Goal: Information Seeking & Learning: Find specific fact

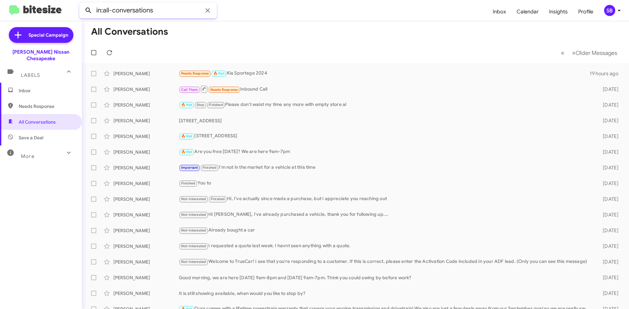
drag, startPoint x: 162, startPoint y: 13, endPoint x: 94, endPoint y: 12, distance: 67.4
click at [94, 12] on div "in:all-conversations" at bounding box center [148, 11] width 138 height 16
click at [82, 4] on button at bounding box center [88, 10] width 13 height 13
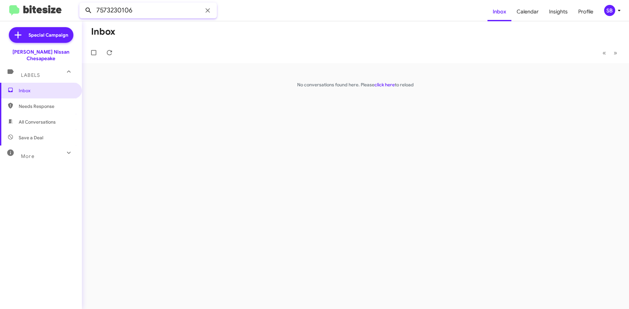
drag, startPoint x: 153, startPoint y: 11, endPoint x: 83, endPoint y: 13, distance: 70.4
click at [83, 13] on div "7573230106" at bounding box center [148, 11] width 138 height 16
click at [82, 4] on button at bounding box center [88, 10] width 13 height 13
drag, startPoint x: 142, startPoint y: 8, endPoint x: 71, endPoint y: 6, distance: 70.7
click at [71, 6] on mat-toolbar "7579551241 Inbox Calendar Insights Profile SB" at bounding box center [314, 10] width 629 height 21
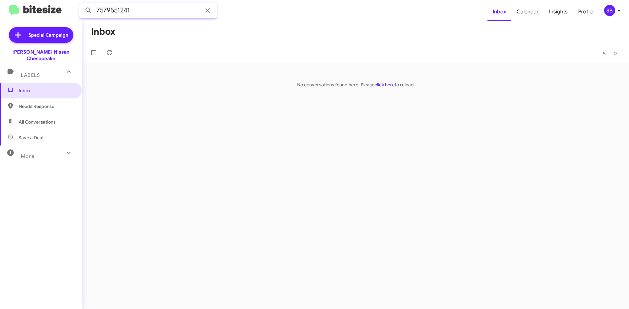
click at [154, 14] on input "7579551241" at bounding box center [148, 11] width 138 height 16
drag, startPoint x: 151, startPoint y: 11, endPoint x: 93, endPoint y: 11, distance: 58.6
click at [93, 11] on div "7579551241" at bounding box center [148, 11] width 138 height 16
click at [82, 4] on button at bounding box center [88, 10] width 13 height 13
drag, startPoint x: 149, startPoint y: 13, endPoint x: 82, endPoint y: 11, distance: 66.8
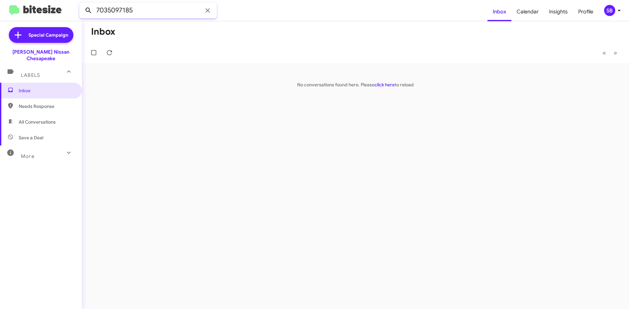
click at [82, 11] on div "7035097185" at bounding box center [148, 11] width 138 height 16
click at [82, 4] on button at bounding box center [88, 10] width 13 height 13
drag, startPoint x: 141, startPoint y: 15, endPoint x: 88, endPoint y: 10, distance: 53.6
click at [88, 10] on div "7575507309" at bounding box center [148, 11] width 138 height 16
click at [46, 119] on span "All Conversations" at bounding box center [37, 122] width 37 height 7
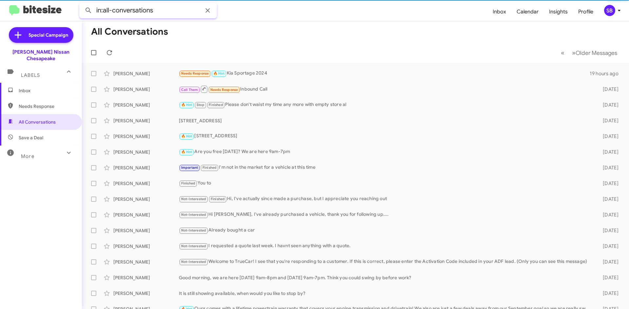
drag, startPoint x: 160, startPoint y: 10, endPoint x: 62, endPoint y: 6, distance: 98.3
click at [62, 6] on mat-toolbar "in:all-conversations Inbox Calendar Insights Profile SB" at bounding box center [314, 10] width 629 height 21
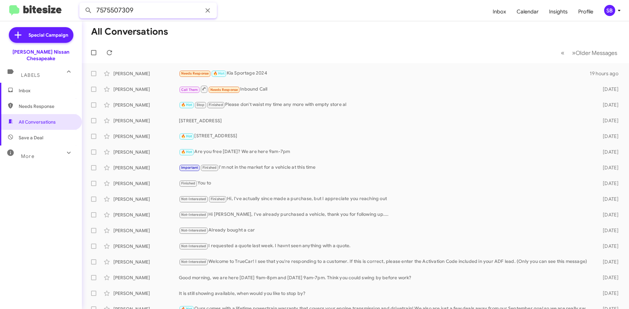
click at [82, 4] on button at bounding box center [88, 10] width 13 height 13
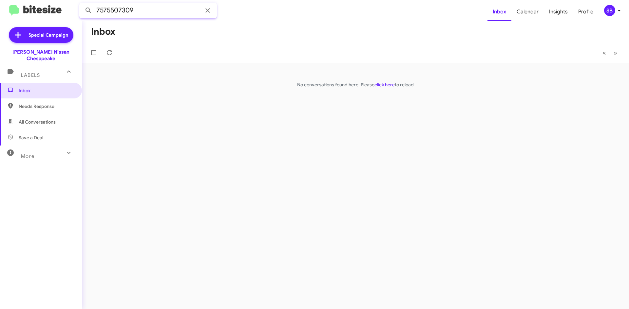
drag, startPoint x: 109, startPoint y: 10, endPoint x: 98, endPoint y: 10, distance: 11.1
click at [98, 10] on input "7575507309" at bounding box center [148, 11] width 138 height 16
click at [149, 13] on input "7575507309" at bounding box center [148, 11] width 138 height 16
drag, startPoint x: 148, startPoint y: 11, endPoint x: 95, endPoint y: 11, distance: 52.4
click at [95, 11] on input "7575507309" at bounding box center [148, 11] width 138 height 16
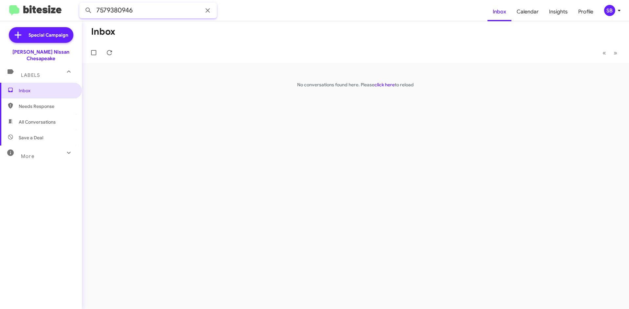
click at [82, 4] on button at bounding box center [88, 10] width 13 height 13
drag, startPoint x: 146, startPoint y: 10, endPoint x: 77, endPoint y: 9, distance: 69.4
click at [77, 9] on mat-toolbar "7579380946 Inbox Calendar Insights Profile SB" at bounding box center [314, 10] width 629 height 21
click at [82, 4] on button at bounding box center [88, 10] width 13 height 13
drag, startPoint x: 141, startPoint y: 11, endPoint x: 81, endPoint y: 13, distance: 60.9
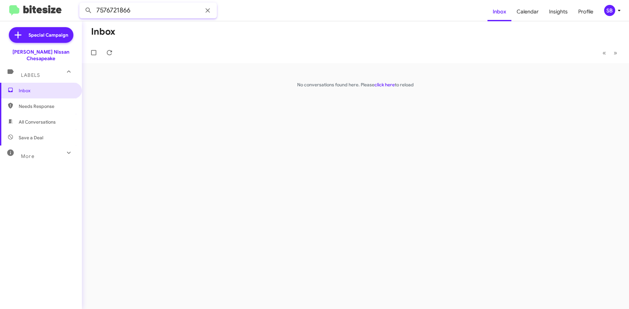
click at [81, 13] on input "7576721866" at bounding box center [148, 11] width 138 height 16
click at [82, 4] on button at bounding box center [88, 10] width 13 height 13
click at [46, 121] on span "All Conversations" at bounding box center [41, 122] width 82 height 16
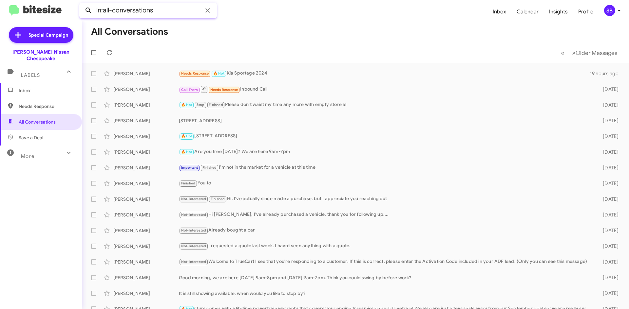
drag, startPoint x: 164, startPoint y: 9, endPoint x: 94, endPoint y: 10, distance: 69.7
click at [94, 10] on div "in:all-conversations" at bounding box center [148, 11] width 138 height 16
click at [82, 4] on button at bounding box center [88, 10] width 13 height 13
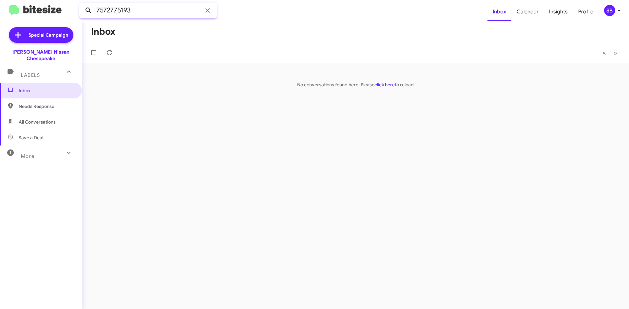
drag, startPoint x: 164, startPoint y: 11, endPoint x: 89, endPoint y: 11, distance: 75.3
click at [89, 11] on div "7572775193" at bounding box center [148, 11] width 138 height 16
click at [38, 120] on span "All Conversations" at bounding box center [41, 122] width 82 height 16
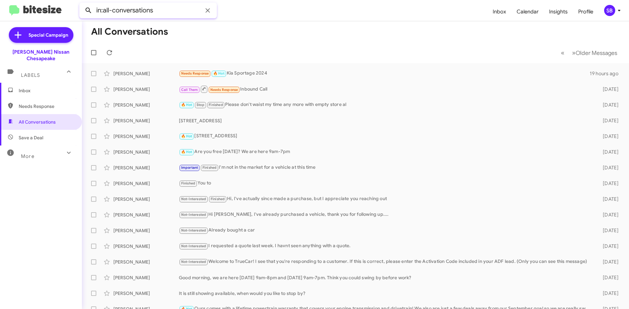
drag, startPoint x: 160, startPoint y: 11, endPoint x: 88, endPoint y: 15, distance: 72.1
click at [88, 15] on div "in:all-conversations" at bounding box center [148, 11] width 138 height 16
click at [82, 4] on button at bounding box center [88, 10] width 13 height 13
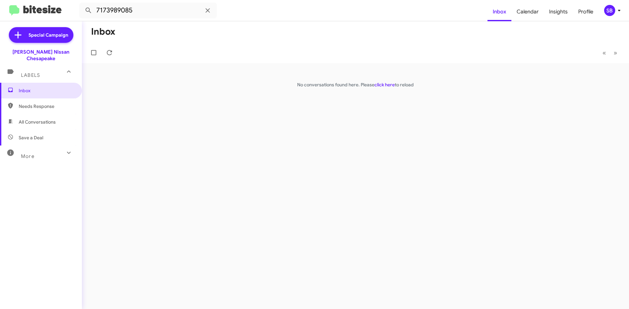
click at [38, 135] on span "Save a Deal" at bounding box center [41, 138] width 82 height 16
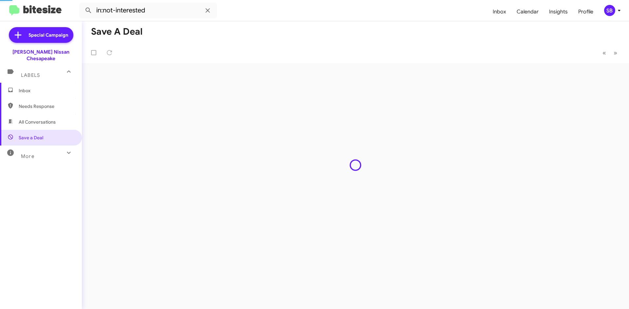
click at [41, 120] on span "All Conversations" at bounding box center [41, 122] width 82 height 16
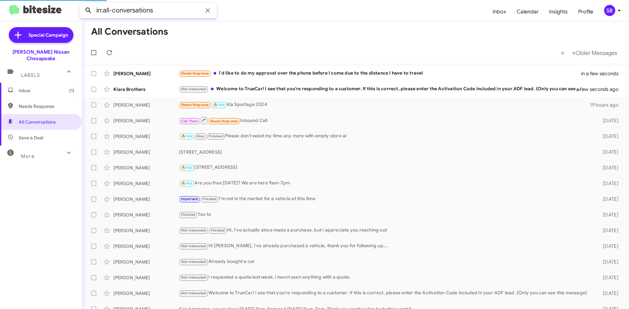
drag, startPoint x: 163, startPoint y: 8, endPoint x: 91, endPoint y: 9, distance: 71.7
click at [91, 9] on div "in:all-conversations" at bounding box center [148, 11] width 138 height 16
click at [82, 4] on button at bounding box center [88, 10] width 13 height 13
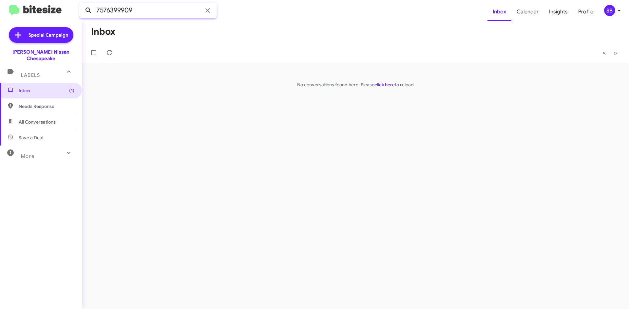
drag, startPoint x: 146, startPoint y: 11, endPoint x: 91, endPoint y: 11, distance: 54.3
click at [91, 11] on div "7576399909" at bounding box center [148, 11] width 138 height 16
click at [82, 4] on button at bounding box center [88, 10] width 13 height 13
drag, startPoint x: 86, startPoint y: 15, endPoint x: 82, endPoint y: 14, distance: 4.9
click at [82, 14] on input "7575601690" at bounding box center [148, 11] width 138 height 16
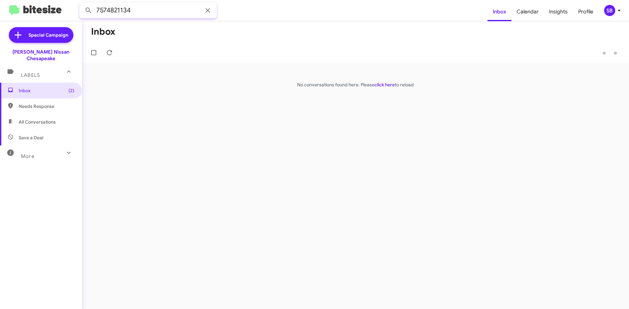
click at [82, 4] on button at bounding box center [88, 10] width 13 height 13
drag, startPoint x: 143, startPoint y: 9, endPoint x: 88, endPoint y: 9, distance: 55.3
click at [88, 9] on div "7574821134" at bounding box center [148, 11] width 138 height 16
click at [82, 4] on button at bounding box center [88, 10] width 13 height 13
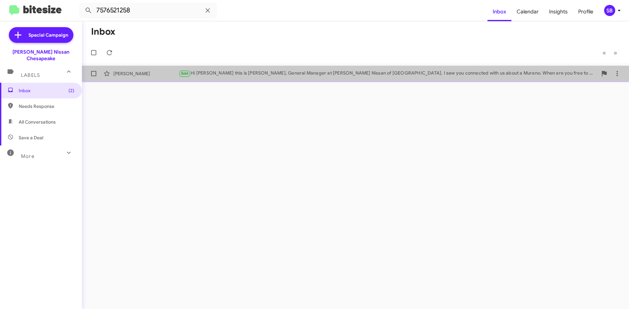
click at [241, 79] on div "Vasilike Piperidis Sold Hi Vasilike this is Brian Pinkney, General Manager at B…" at bounding box center [355, 73] width 536 height 13
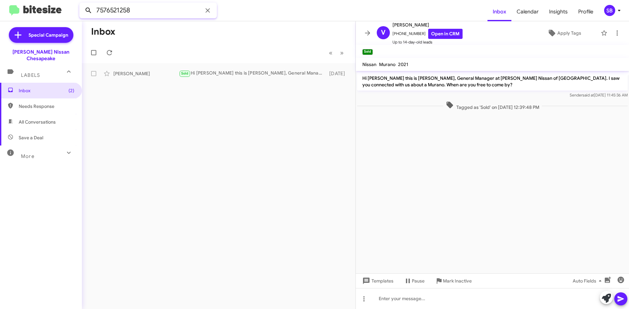
drag, startPoint x: 170, startPoint y: 10, endPoint x: 87, endPoint y: 12, distance: 82.8
click at [87, 12] on div "7576521258" at bounding box center [148, 11] width 138 height 16
click at [82, 4] on button at bounding box center [88, 10] width 13 height 13
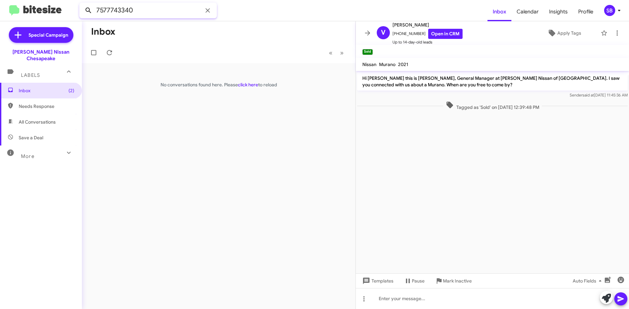
drag, startPoint x: 142, startPoint y: 7, endPoint x: 89, endPoint y: 9, distance: 53.1
click at [89, 9] on div "7577743340" at bounding box center [148, 11] width 138 height 16
click at [82, 4] on button at bounding box center [88, 10] width 13 height 13
click at [29, 121] on span "All Conversations" at bounding box center [41, 122] width 82 height 16
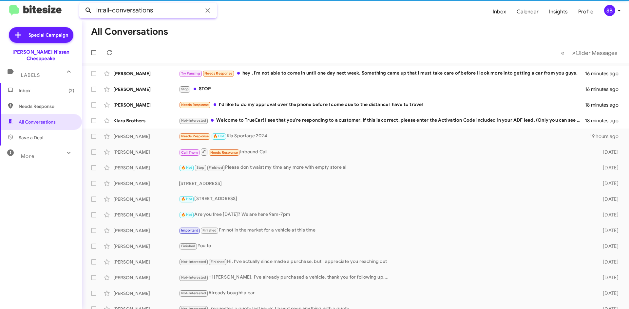
drag, startPoint x: 96, startPoint y: 15, endPoint x: 86, endPoint y: 14, distance: 10.5
click at [86, 14] on div "in:all-conversations" at bounding box center [148, 11] width 138 height 16
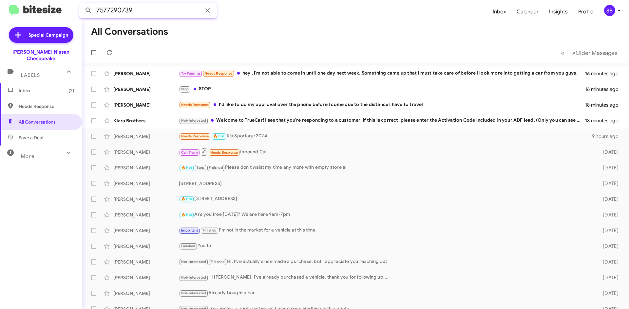
click at [82, 4] on button at bounding box center [88, 10] width 13 height 13
type input "7577290739"
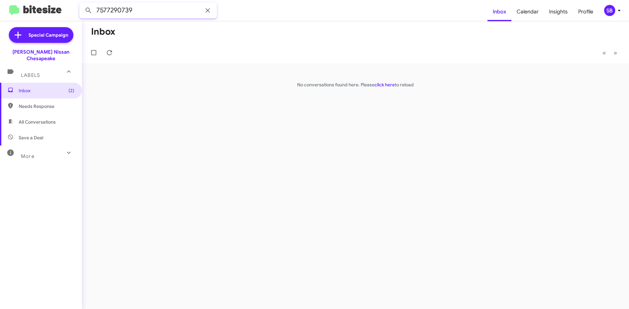
drag, startPoint x: 159, startPoint y: 9, endPoint x: 74, endPoint y: 10, distance: 85.5
click at [74, 10] on mat-toolbar "7577290739 Inbox Calendar Insights Profile SB" at bounding box center [314, 10] width 629 height 21
click at [82, 4] on button at bounding box center [88, 10] width 13 height 13
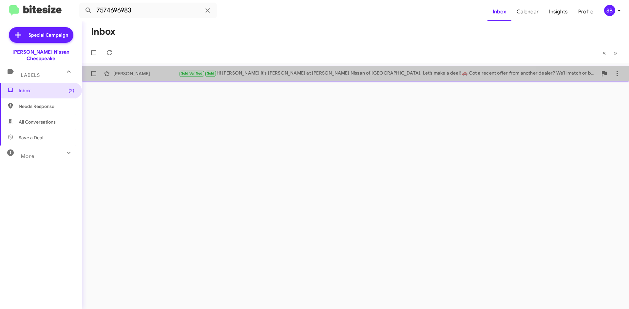
click at [291, 80] on span "Tami Smith Sold Verified Sold Hi Tami it's Brian Pinkney at Banister Nissan of …" at bounding box center [355, 74] width 547 height 16
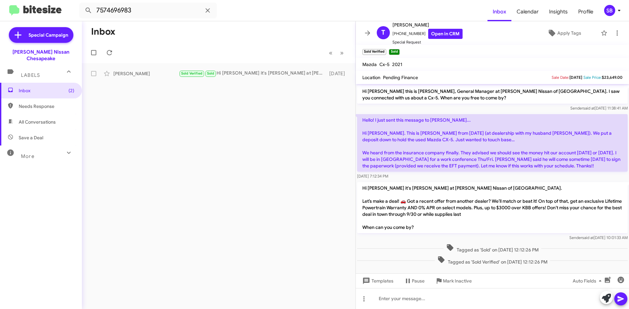
scroll to position [1, 0]
drag, startPoint x: 182, startPoint y: 11, endPoint x: 90, endPoint y: 13, distance: 91.4
click at [90, 13] on div "7574696983" at bounding box center [148, 11] width 138 height 16
click at [82, 4] on button at bounding box center [88, 10] width 13 height 13
click at [248, 76] on div "Sold Hi Devon this is Brian Pinkney, General Manager at Banister Nissan of Ches…" at bounding box center [251, 74] width 145 height 8
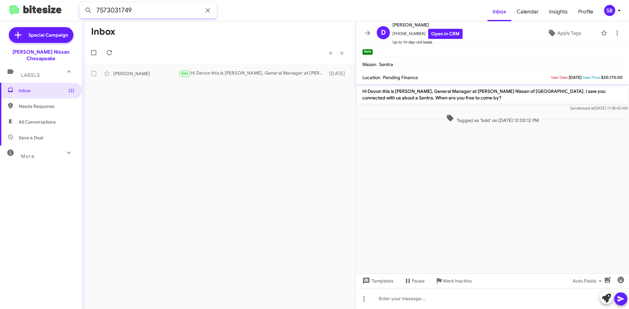
drag, startPoint x: 164, startPoint y: 10, endPoint x: 80, endPoint y: 10, distance: 83.5
click at [80, 10] on input "7573031749" at bounding box center [148, 11] width 138 height 16
click at [82, 4] on button at bounding box center [88, 10] width 13 height 13
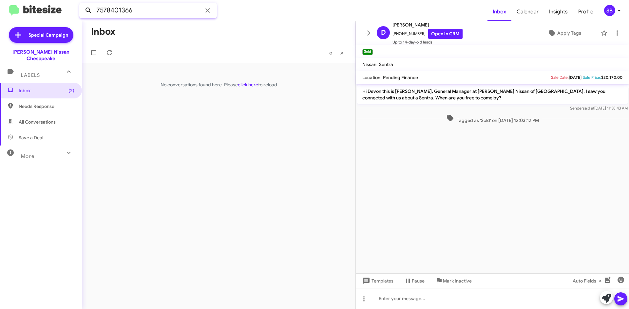
drag, startPoint x: 161, startPoint y: 11, endPoint x: 85, endPoint y: 14, distance: 76.0
click at [81, 14] on input "7578401366" at bounding box center [148, 11] width 138 height 16
click at [82, 4] on button at bounding box center [88, 10] width 13 height 13
drag, startPoint x: 171, startPoint y: 15, endPoint x: 95, endPoint y: 12, distance: 76.3
click at [95, 12] on div "9378310519" at bounding box center [148, 11] width 138 height 16
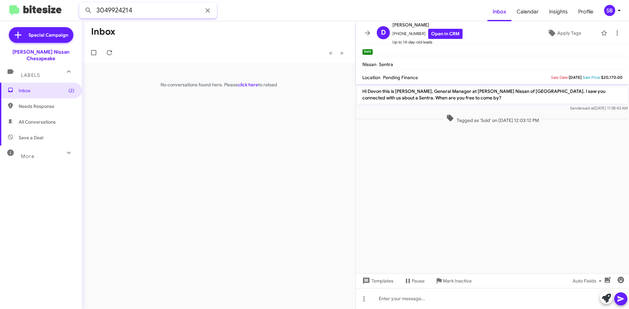
click at [82, 4] on button at bounding box center [88, 10] width 13 height 13
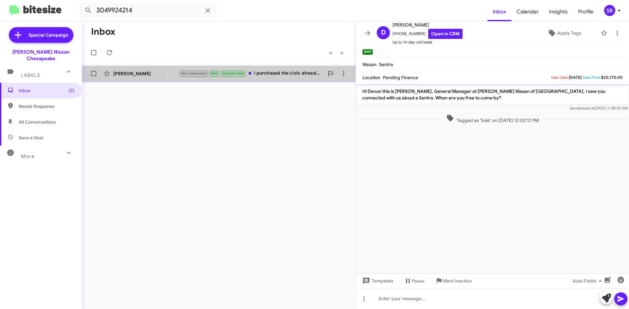
click at [287, 73] on div "Not-Interested Sold Sold Verified I purchased the civic already 😎" at bounding box center [251, 74] width 145 height 8
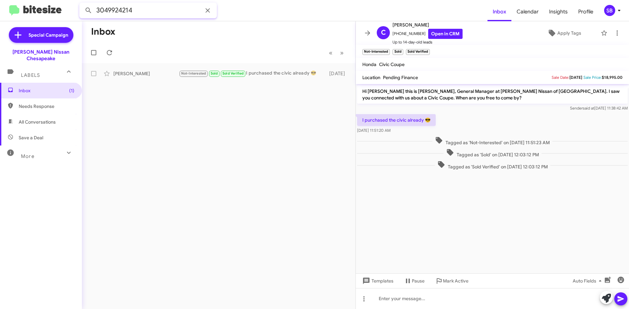
drag, startPoint x: 86, startPoint y: 12, endPoint x: 71, endPoint y: 12, distance: 15.1
click at [71, 12] on mat-toolbar "3049924214 Inbox Calendar Insights Profile SB" at bounding box center [314, 10] width 629 height 21
click at [82, 4] on button at bounding box center [88, 10] width 13 height 13
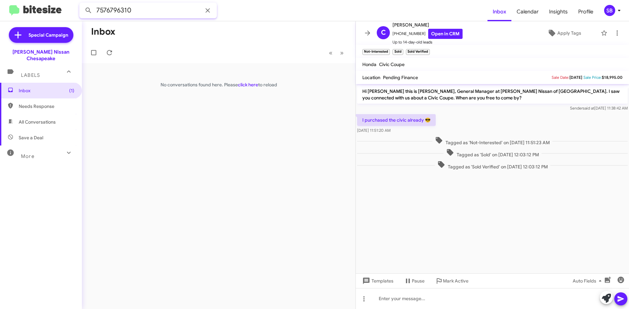
drag, startPoint x: 77, startPoint y: 12, endPoint x: 64, endPoint y: 12, distance: 13.1
click at [64, 12] on mat-toolbar "7576796310 Inbox Calendar Insights Profile SB" at bounding box center [314, 10] width 629 height 21
click at [82, 4] on button at bounding box center [88, 10] width 13 height 13
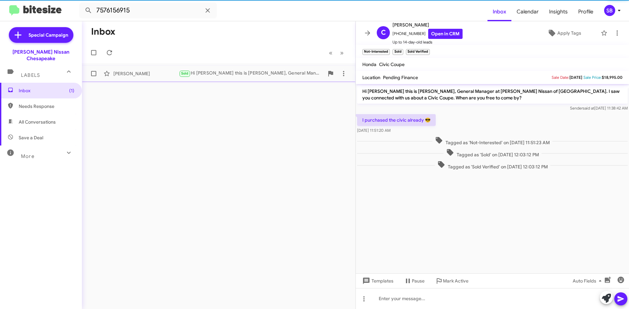
click at [243, 76] on div "Sold Hi Barbara this is Brian Pinkney, General Manager at Banister Nissan of Ch…" at bounding box center [251, 74] width 145 height 8
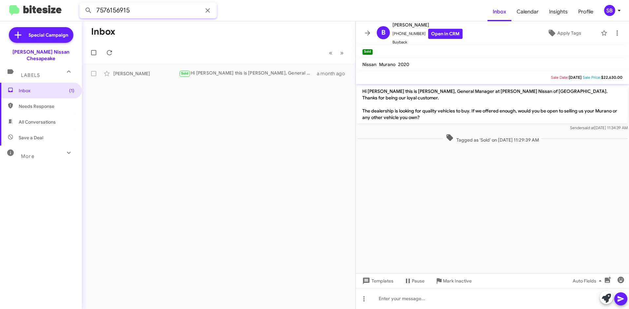
drag, startPoint x: 138, startPoint y: 13, endPoint x: 99, endPoint y: 13, distance: 39.6
click at [100, 13] on input "7576156915" at bounding box center [148, 11] width 138 height 16
click at [152, 10] on input "7576156915" at bounding box center [148, 11] width 138 height 16
drag, startPoint x: 141, startPoint y: 11, endPoint x: 73, endPoint y: 10, distance: 67.4
click at [73, 10] on mat-toolbar "7576156915 Inbox Calendar Insights Profile SB" at bounding box center [314, 10] width 629 height 21
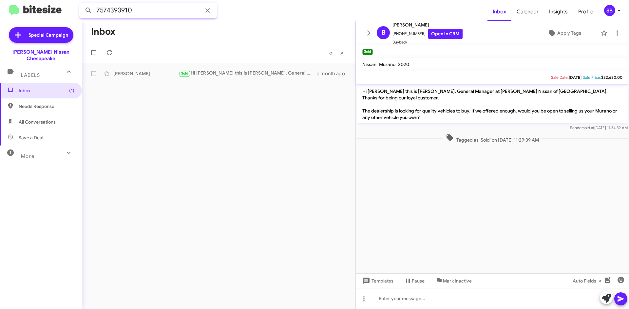
click at [82, 4] on button at bounding box center [88, 10] width 13 height 13
click at [228, 75] on div "Hi Tisha this is Brian Pinkney, General Manager at Banister Nissan of Chesapeak…" at bounding box center [251, 73] width 145 height 7
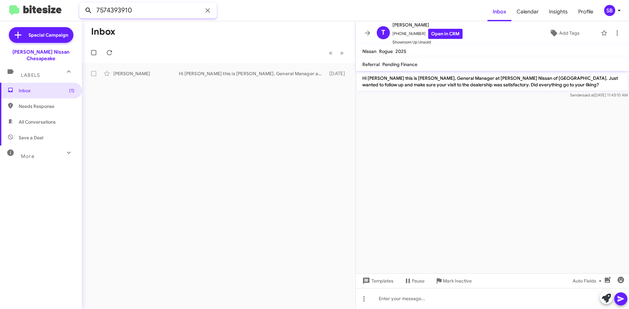
drag, startPoint x: 146, startPoint y: 12, endPoint x: 86, endPoint y: 9, distance: 60.3
click at [97, 12] on input "7574393910" at bounding box center [148, 11] width 138 height 16
click at [144, 12] on input "7574393910" at bounding box center [148, 11] width 138 height 16
drag, startPoint x: 138, startPoint y: 11, endPoint x: 89, endPoint y: 11, distance: 48.5
click at [89, 11] on div "7574393910" at bounding box center [148, 11] width 138 height 16
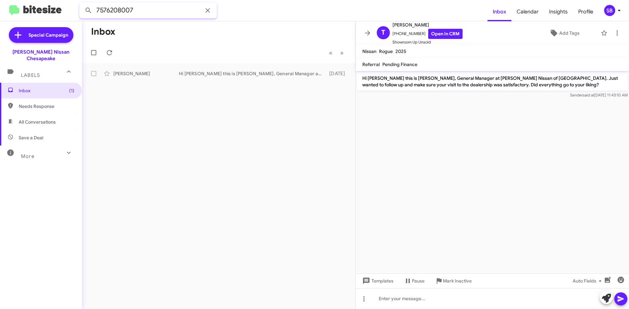
click at [82, 4] on button at bounding box center [88, 10] width 13 height 13
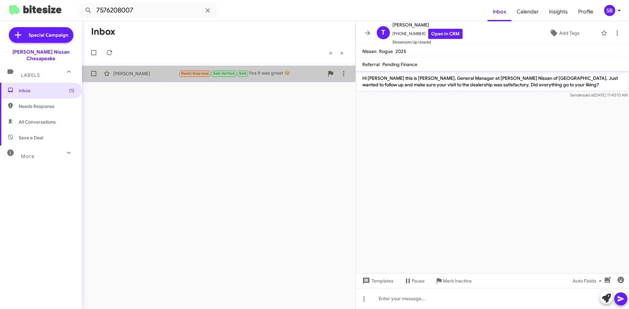
click at [290, 75] on div "Needs Response Sold Verified Sold Yes it was great 😊" at bounding box center [251, 74] width 145 height 8
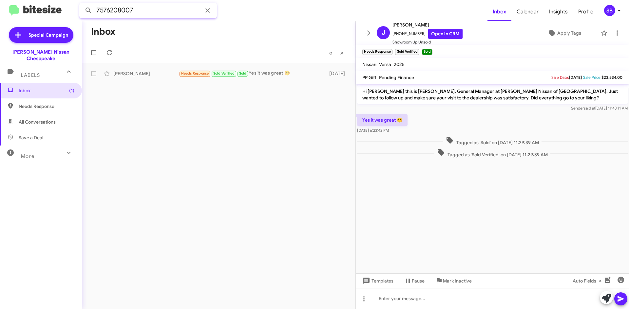
drag, startPoint x: 137, startPoint y: 11, endPoint x: 78, endPoint y: 9, distance: 58.6
click at [78, 9] on mat-toolbar "7576208007 Inbox Calendar Insights Profile SB" at bounding box center [314, 10] width 629 height 21
click at [82, 4] on button at bounding box center [88, 10] width 13 height 13
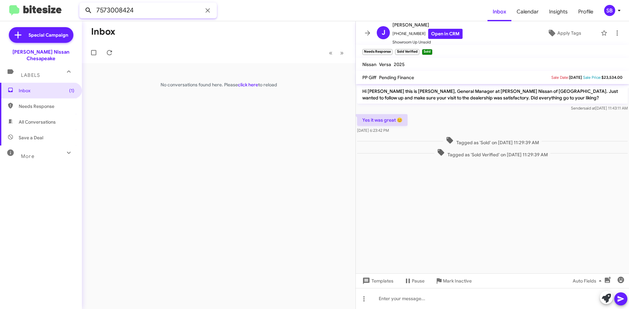
drag, startPoint x: 142, startPoint y: 9, endPoint x: 82, endPoint y: 12, distance: 60.3
click at [82, 12] on div "7573008424" at bounding box center [148, 11] width 138 height 16
click at [82, 4] on button at bounding box center [88, 10] width 13 height 13
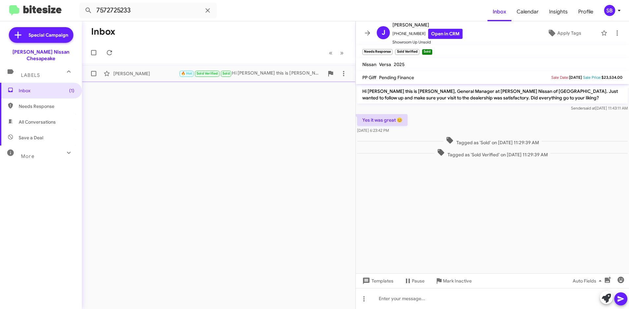
click at [274, 78] on div "Dondra Nichols 🔥 Hot Sold Verified Sold Hi Dondra this is Brian Pinkney at Bani…" at bounding box center [218, 73] width 263 height 13
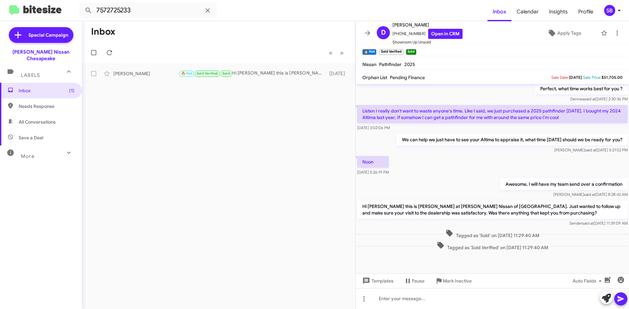
scroll to position [212, 0]
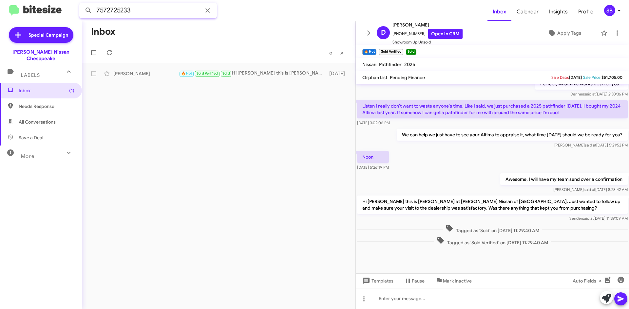
drag, startPoint x: 100, startPoint y: 15, endPoint x: 81, endPoint y: 13, distance: 19.1
click at [81, 13] on input "7572725233" at bounding box center [148, 11] width 138 height 16
click at [82, 4] on button at bounding box center [88, 10] width 13 height 13
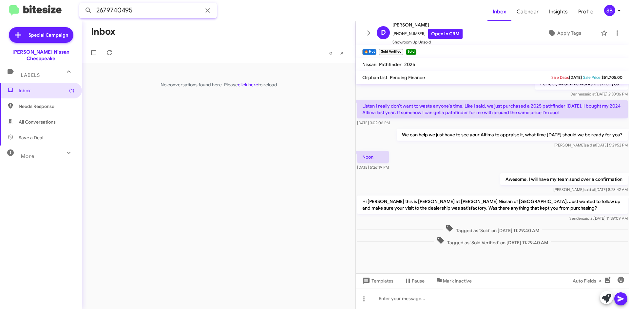
drag, startPoint x: 163, startPoint y: 8, endPoint x: 62, endPoint y: 10, distance: 101.2
click at [62, 10] on mat-toolbar "2679740495 Inbox Calendar Insights Profile SB" at bounding box center [314, 10] width 629 height 21
click at [82, 4] on button at bounding box center [88, 10] width 13 height 13
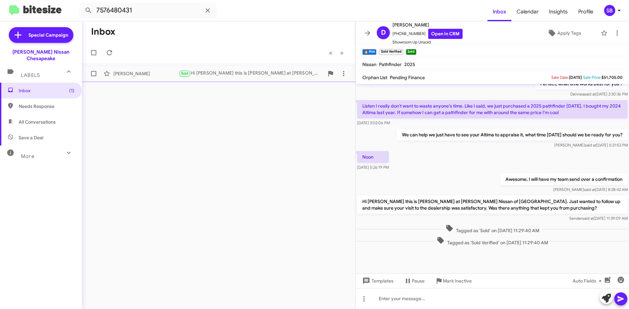
click at [245, 70] on div "Sold Hi Warren this is Brian Pinkney at Banister Nissan of Chesapeake. I'm reac…" at bounding box center [251, 74] width 145 height 8
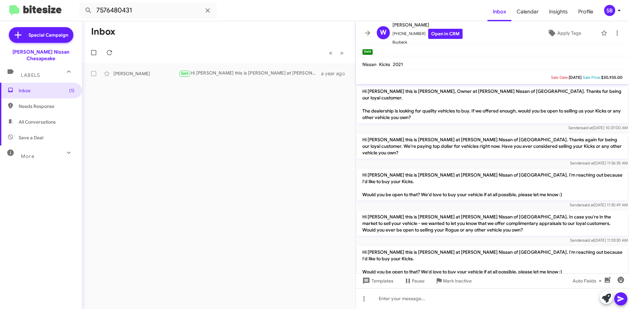
scroll to position [9, 0]
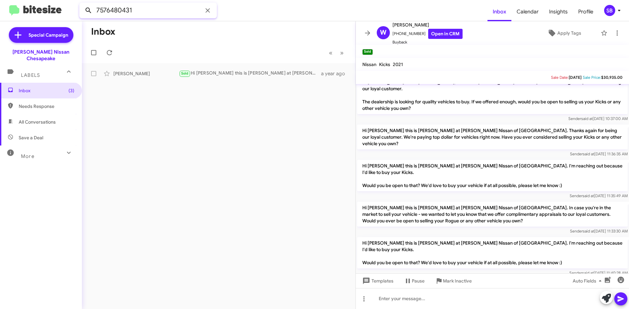
drag, startPoint x: 155, startPoint y: 8, endPoint x: 86, endPoint y: 9, distance: 69.1
click at [86, 9] on div "7576480431" at bounding box center [148, 11] width 138 height 16
click at [82, 4] on button at bounding box center [88, 10] width 13 height 13
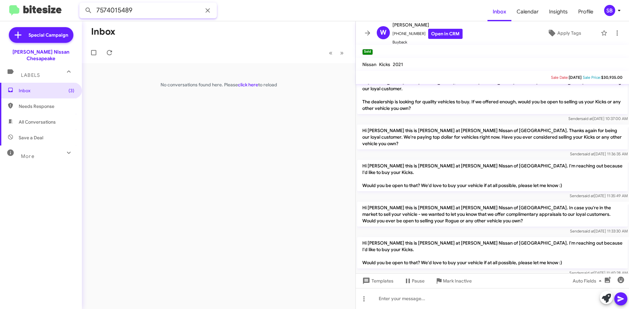
drag, startPoint x: 159, startPoint y: 11, endPoint x: 78, endPoint y: 12, distance: 80.9
click at [78, 12] on mat-toolbar "7574015489 Inbox Calendar Insights Profile SB" at bounding box center [314, 10] width 629 height 21
click at [82, 4] on button at bounding box center [88, 10] width 13 height 13
drag, startPoint x: 173, startPoint y: 13, endPoint x: 88, endPoint y: 14, distance: 84.5
click at [88, 14] on div "7577140709" at bounding box center [148, 11] width 138 height 16
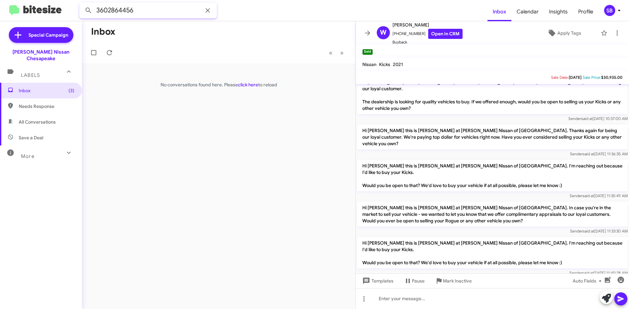
click at [82, 4] on button at bounding box center [88, 10] width 13 height 13
drag, startPoint x: 119, startPoint y: 13, endPoint x: 94, endPoint y: 13, distance: 25.5
click at [94, 13] on div "3602864456" at bounding box center [148, 11] width 138 height 16
click at [151, 12] on input "3602864456" at bounding box center [148, 11] width 138 height 16
drag, startPoint x: 88, startPoint y: 12, endPoint x: 81, endPoint y: 12, distance: 6.5
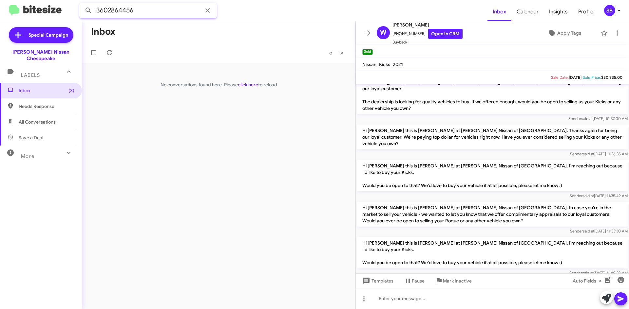
click at [81, 12] on input "3602864456" at bounding box center [148, 11] width 138 height 16
click at [82, 4] on button at bounding box center [88, 10] width 13 height 13
drag, startPoint x: 133, startPoint y: 10, endPoint x: 96, endPoint y: 9, distance: 36.7
click at [96, 9] on input "7577372129" at bounding box center [148, 11] width 138 height 16
click at [82, 4] on button at bounding box center [88, 10] width 13 height 13
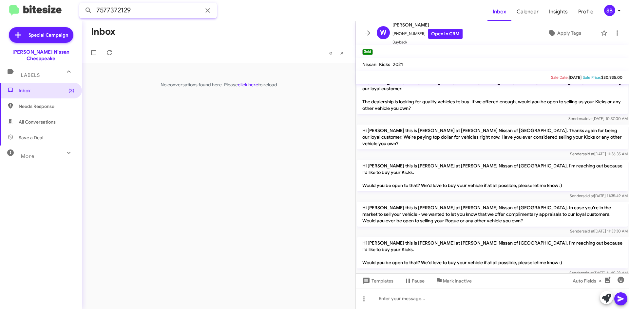
click at [159, 13] on input "7577372129" at bounding box center [148, 11] width 138 height 16
click at [152, 8] on input "7577372129" at bounding box center [148, 11] width 138 height 16
drag, startPoint x: 50, startPoint y: 101, endPoint x: 47, endPoint y: 86, distance: 15.8
click at [50, 103] on span "Needs Response" at bounding box center [47, 106] width 56 height 7
type input "in:needs-response"
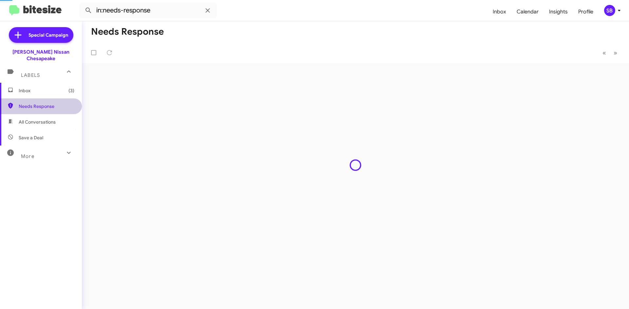
click at [46, 87] on span "Inbox (3)" at bounding box center [47, 90] width 56 height 7
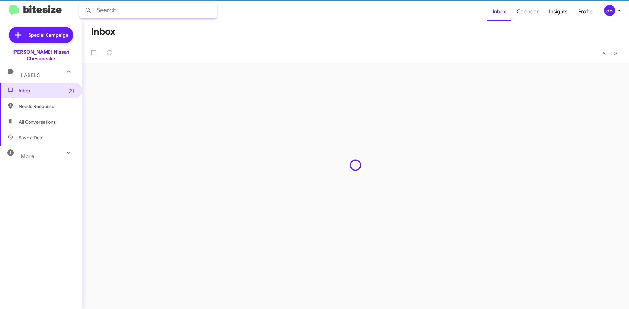
click at [137, 14] on input "text" at bounding box center [148, 11] width 138 height 16
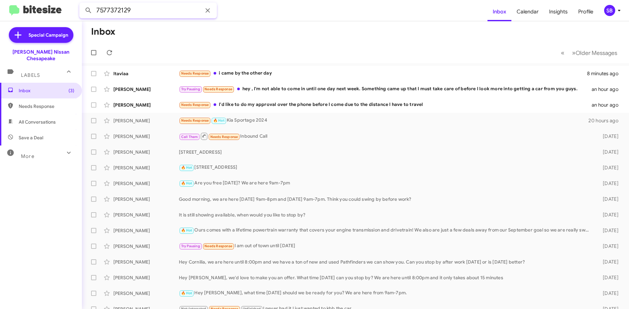
click at [82, 4] on button at bounding box center [88, 10] width 13 height 13
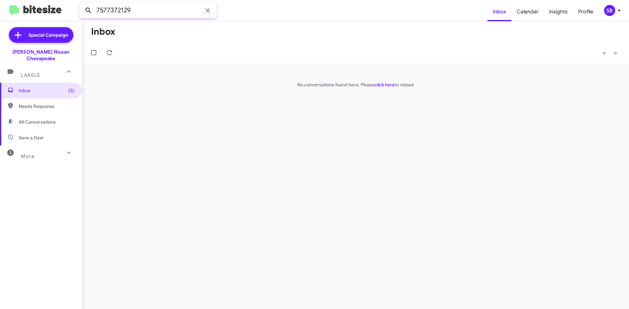
drag, startPoint x: 145, startPoint y: 9, endPoint x: 92, endPoint y: 11, distance: 53.8
click at [92, 11] on div "7577372129" at bounding box center [148, 11] width 138 height 16
click at [82, 4] on button at bounding box center [88, 10] width 13 height 13
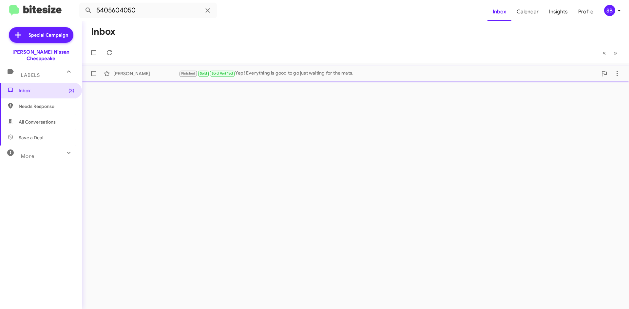
click at [290, 77] on div "Finished Sold Sold Verified Yep! Everything is good to go just waiting for the …" at bounding box center [388, 74] width 418 height 8
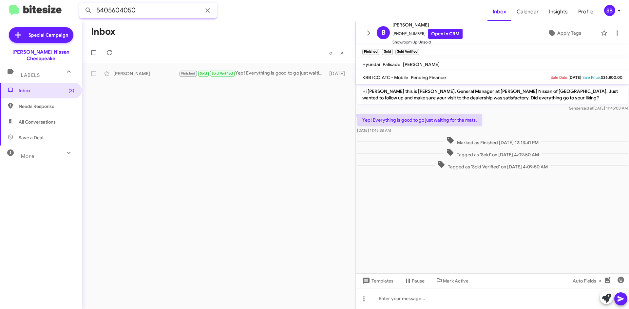
drag, startPoint x: 134, startPoint y: 12, endPoint x: 47, endPoint y: 11, distance: 86.4
click at [47, 11] on mat-toolbar "5405604050 Inbox Calendar Insights Profile SB" at bounding box center [314, 10] width 629 height 21
click at [152, 12] on input "5405604050" at bounding box center [148, 11] width 138 height 16
drag, startPoint x: 148, startPoint y: 12, endPoint x: 90, endPoint y: 10, distance: 58.6
click at [90, 10] on div "5405604050" at bounding box center [148, 11] width 138 height 16
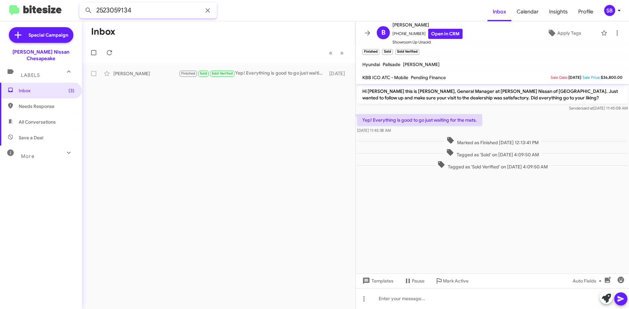
click at [82, 4] on button at bounding box center [88, 10] width 13 height 13
click at [240, 72] on div "Sold Hi Linda this is Brian Pinkney, General Manager at Banister Nissan of Ches…" at bounding box center [251, 74] width 145 height 8
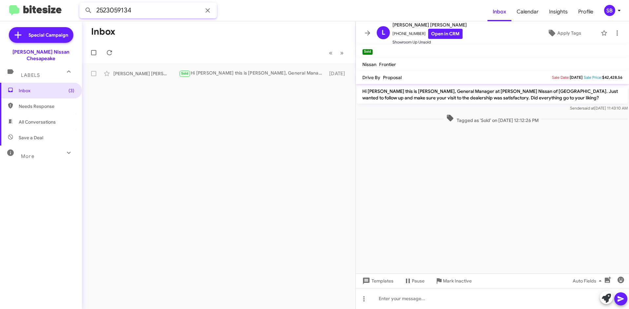
drag, startPoint x: 131, startPoint y: 10, endPoint x: 99, endPoint y: 10, distance: 32.4
click at [99, 10] on input "2523059134" at bounding box center [148, 11] width 138 height 16
type input "2"
click at [82, 4] on button at bounding box center [88, 10] width 13 height 13
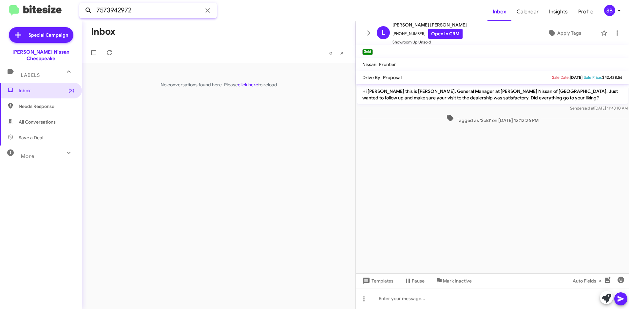
drag, startPoint x: 141, startPoint y: 9, endPoint x: 84, endPoint y: 9, distance: 56.6
click at [84, 9] on div "7573942972" at bounding box center [148, 11] width 138 height 16
click at [82, 4] on button at bounding box center [88, 10] width 13 height 13
drag, startPoint x: 139, startPoint y: 12, endPoint x: 89, endPoint y: 11, distance: 49.8
click at [89, 11] on div "7573737915" at bounding box center [148, 11] width 138 height 16
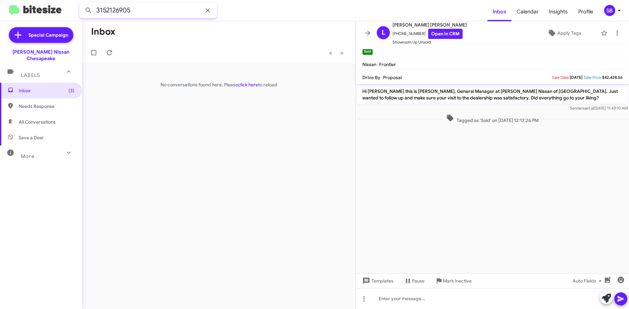
type input "3152126905"
click at [82, 4] on button at bounding box center [88, 10] width 13 height 13
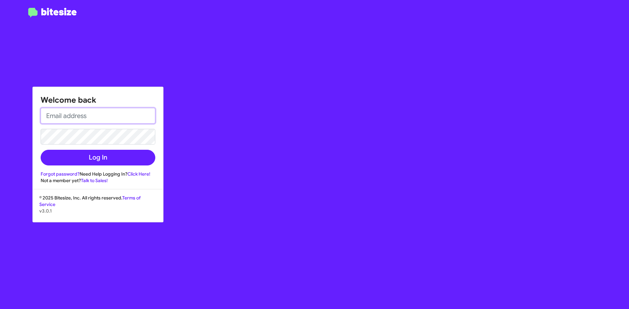
type input "[EMAIL_ADDRESS][PERSON_NAME][DOMAIN_NAME]"
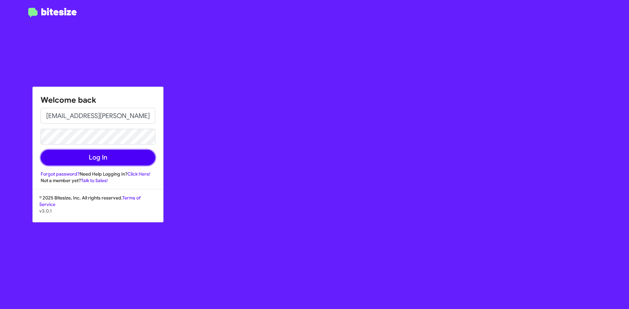
click at [101, 163] on button "Log In" at bounding box center [98, 158] width 115 height 16
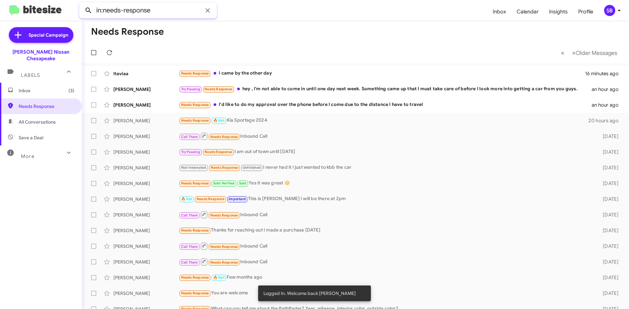
drag, startPoint x: 163, startPoint y: 9, endPoint x: 85, endPoint y: 11, distance: 78.3
click at [85, 11] on div "in:needs-response" at bounding box center [148, 11] width 138 height 16
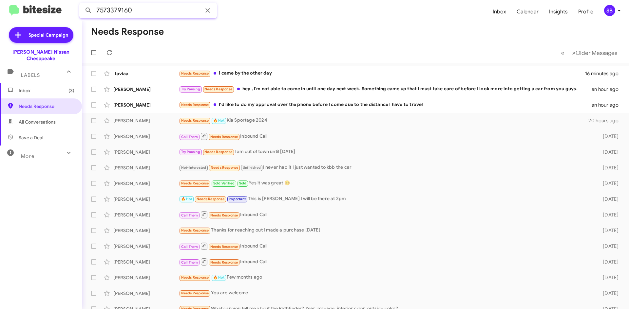
click at [82, 4] on button at bounding box center [88, 10] width 13 height 13
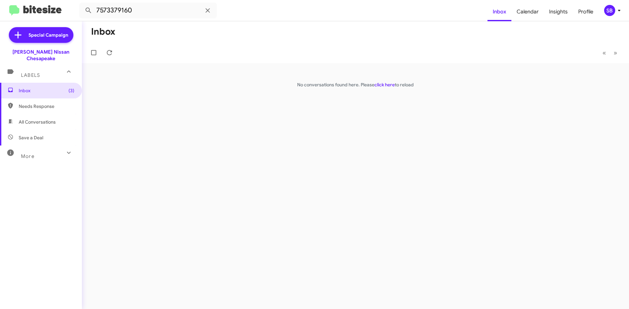
click at [28, 103] on span "Needs Response" at bounding box center [47, 106] width 56 height 7
type input "in:needs-response"
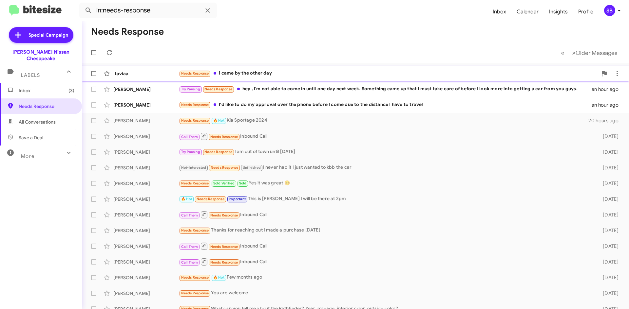
click at [304, 71] on div "Needs Response i came by the other day" at bounding box center [388, 74] width 418 height 8
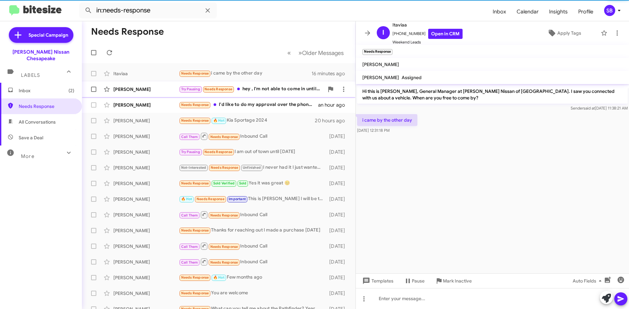
click at [234, 93] on span "Try Pausing Needs Response" at bounding box center [207, 89] width 56 height 8
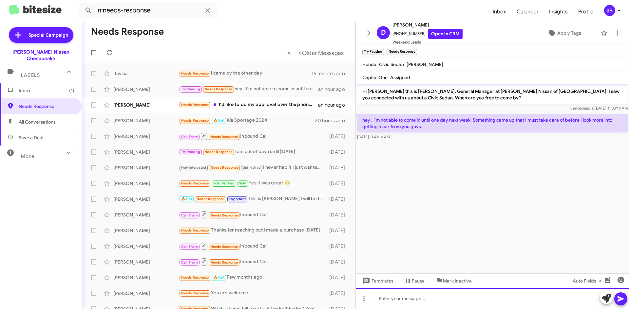
click at [419, 298] on div at bounding box center [492, 298] width 273 height 21
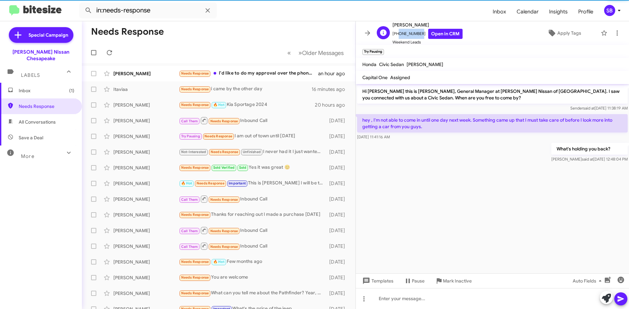
drag, startPoint x: 417, startPoint y: 34, endPoint x: 397, endPoint y: 37, distance: 20.6
click at [397, 37] on span "[PHONE_NUMBER] Open in CRM" at bounding box center [427, 34] width 70 height 10
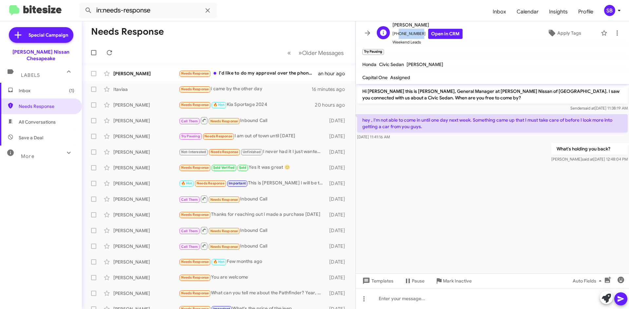
copy span "4343681959"
drag, startPoint x: 158, startPoint y: 14, endPoint x: 87, endPoint y: 15, distance: 71.0
click at [87, 15] on div "in:needs-response" at bounding box center [148, 11] width 138 height 16
click at [82, 4] on button at bounding box center [88, 10] width 13 height 13
type input "9082094331"
